Goal: Communication & Community: Answer question/provide support

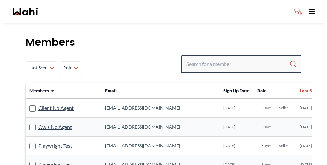
click at [232, 58] on input "Search input" at bounding box center [237, 63] width 103 height 11
click at [246, 58] on input "Search input" at bounding box center [237, 63] width 103 height 11
paste input "Jack Burke"
type input "Jack Burke"
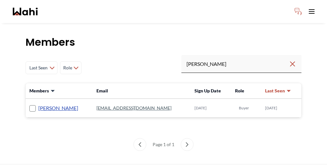
click at [43, 104] on link "Jack Burke" at bounding box center [58, 108] width 40 height 8
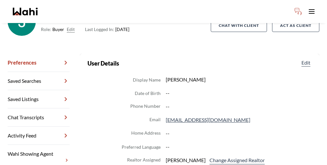
click at [40, 144] on link "Wahi Showing Agent Management" at bounding box center [39, 159] width 62 height 31
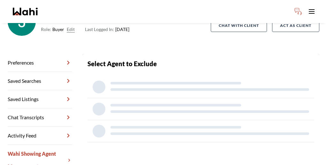
scroll to position [31, 0]
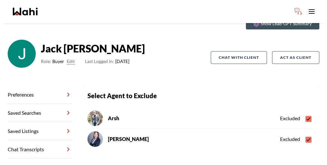
click at [38, 140] on link "Chat Transcripts" at bounding box center [40, 149] width 64 height 18
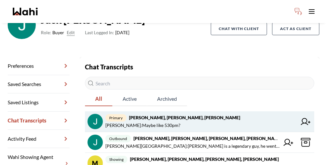
scroll to position [60, 0]
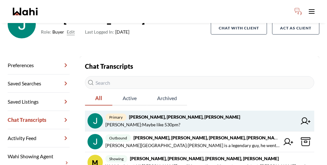
click at [192, 121] on span "Barbara Funt : Maybe like 530pm?" at bounding box center [200, 125] width 191 height 8
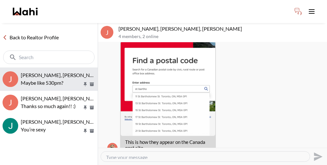
scroll to position [918, 0]
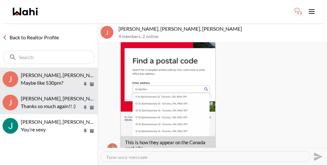
click at [47, 102] on p "Thanks so much again!! :)" at bounding box center [52, 106] width 62 height 8
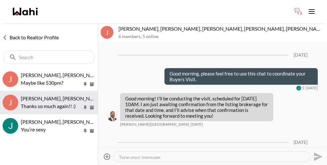
scroll to position [158, 0]
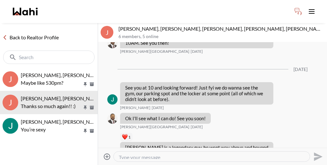
click at [185, 154] on textarea "Type your message" at bounding box center [212, 156] width 186 height 5
paste textarea "Good afternoon, you can use this chat to coordinate your buyer's visit on Septe…"
type textarea "Good afternoon, you can use this chat to coordinate your buyer's visit on Septe…"
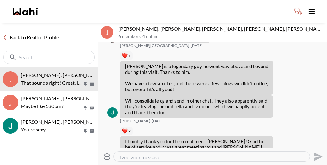
scroll to position [228, 0]
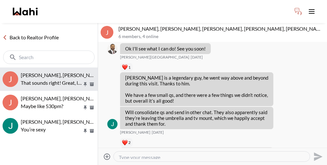
click at [48, 79] on p "That sounds right! Great, looking forward to seeing you again Duane." at bounding box center [52, 83] width 62 height 8
click at [28, 33] on link "Back to Realtor Profile" at bounding box center [30, 37] width 61 height 8
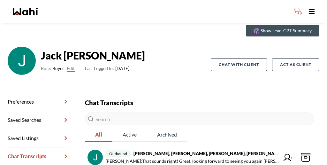
scroll to position [32, 0]
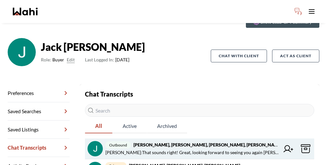
click at [283, 145] on icon at bounding box center [288, 148] width 10 height 7
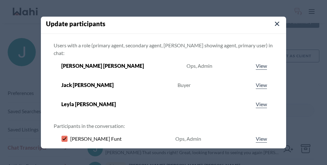
scroll to position [0, 0]
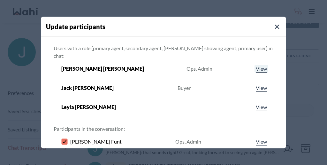
click at [254, 65] on link "View" at bounding box center [261, 69] width 14 height 8
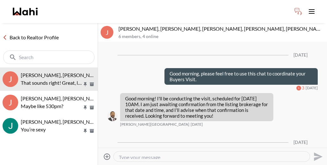
scroll to position [228, 0]
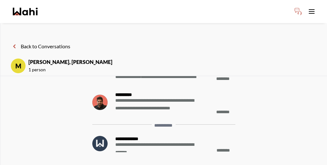
scroll to position [-193, 0]
